Goal: Navigation & Orientation: Go to known website

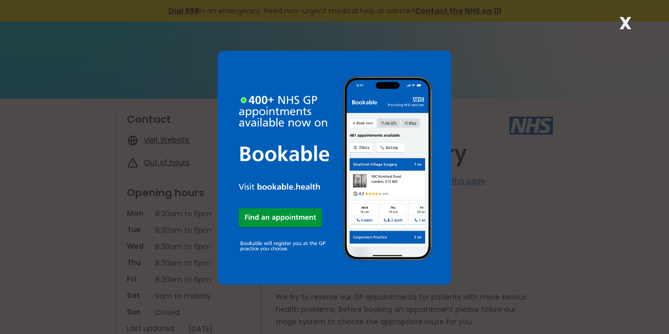
click at [625, 22] on strong "X" at bounding box center [626, 23] width 12 height 25
click at [623, 22] on strong "X" at bounding box center [626, 23] width 12 height 25
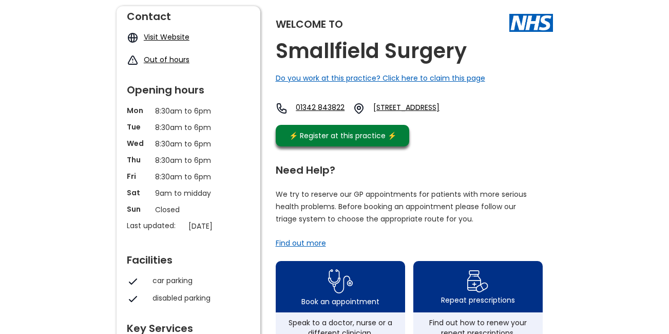
scroll to position [154, 0]
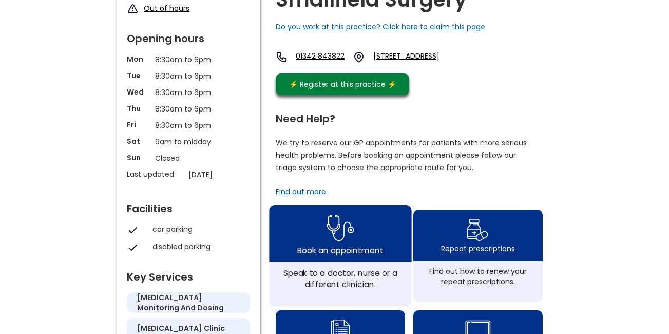
click at [350, 239] on img at bounding box center [340, 227] width 27 height 33
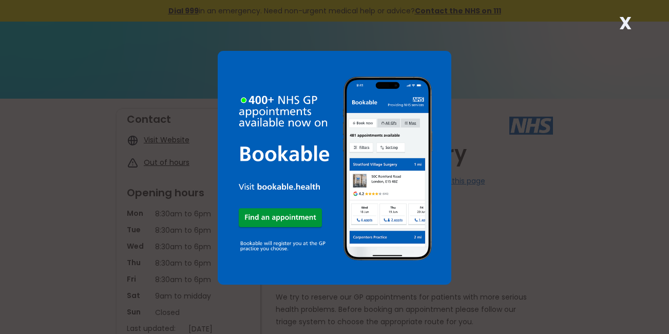
click at [626, 23] on strong "X" at bounding box center [626, 23] width 12 height 25
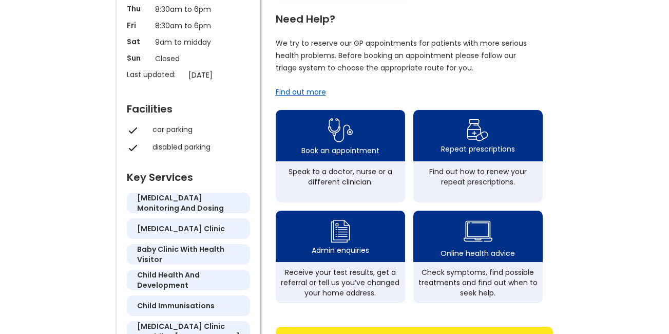
scroll to position [257, 0]
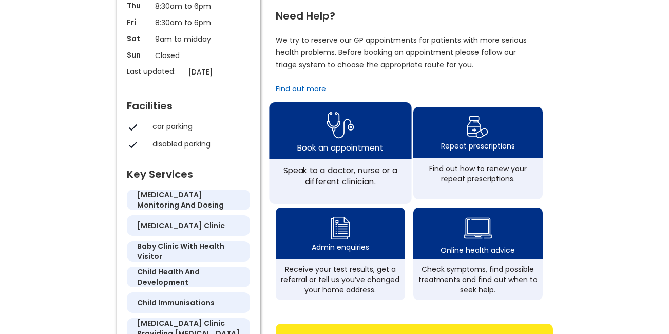
click at [347, 131] on img at bounding box center [340, 124] width 27 height 33
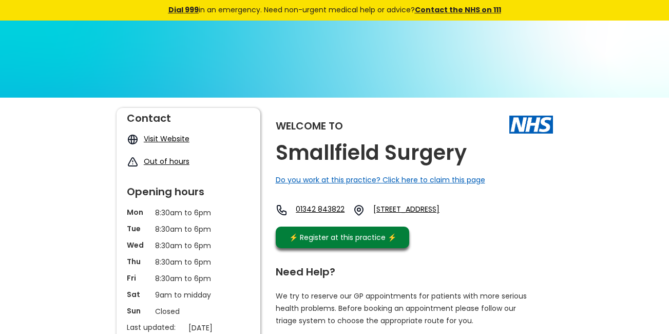
scroll to position [0, 0]
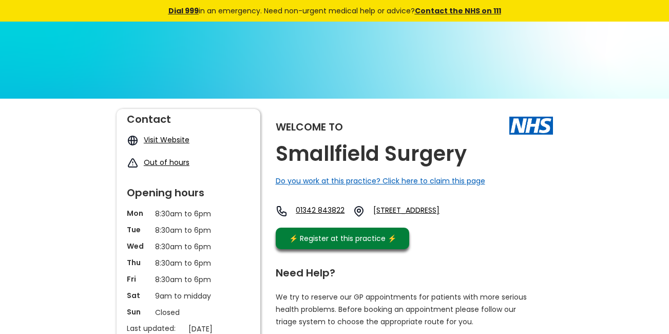
click at [164, 139] on link "Visit Website" at bounding box center [167, 140] width 46 height 10
